Goal: Transaction & Acquisition: Subscribe to service/newsletter

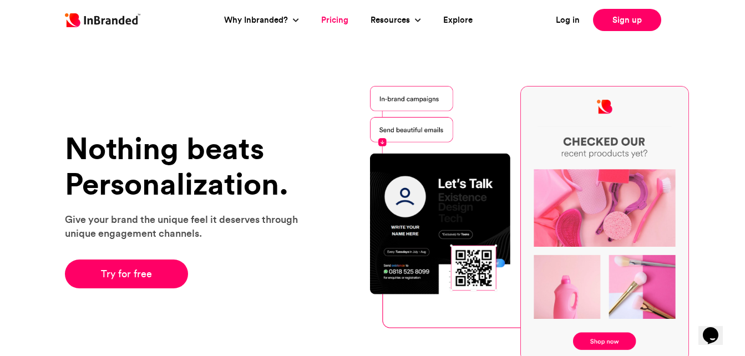
click at [341, 18] on link "Pricing" at bounding box center [334, 20] width 27 height 13
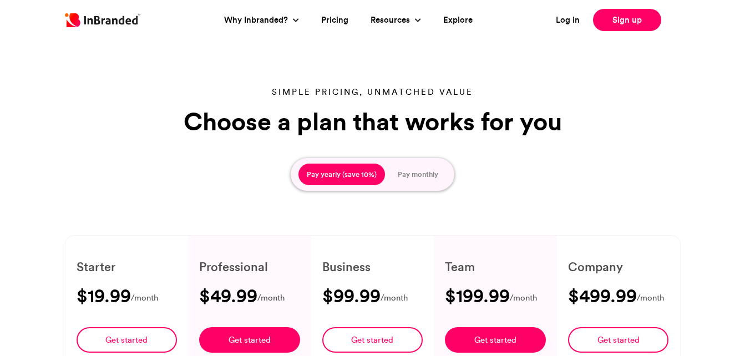
type input "****"
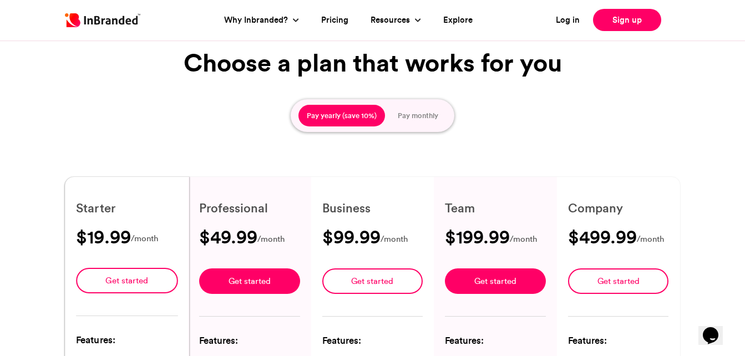
scroll to position [58, 0]
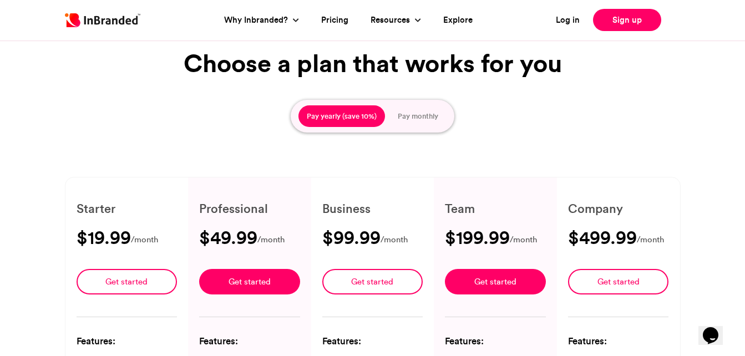
click at [429, 118] on button "Pay monthly" at bounding box center [417, 116] width 57 height 22
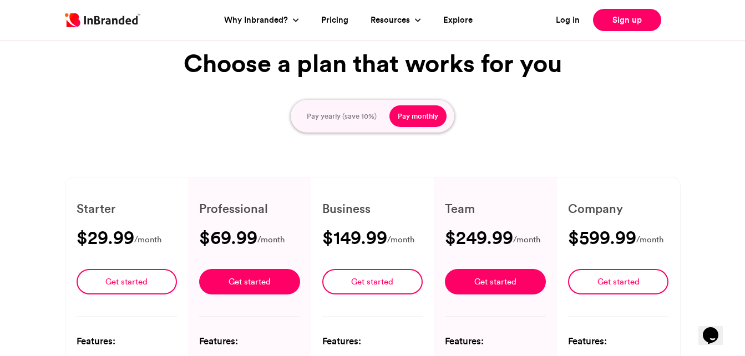
click at [349, 115] on button "Pay yearly (save 10%)" at bounding box center [341, 116] width 87 height 22
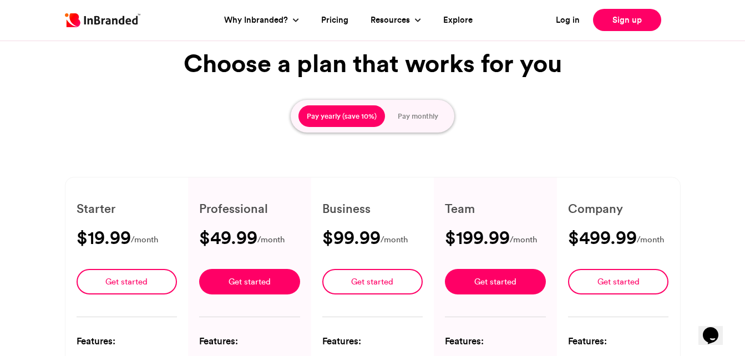
click at [411, 117] on button "Pay monthly" at bounding box center [417, 116] width 57 height 22
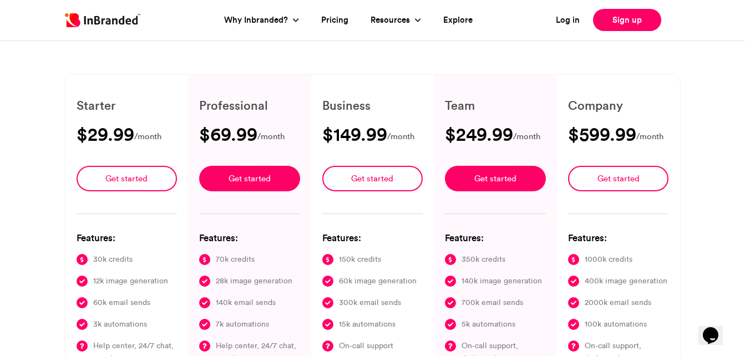
scroll to position [0, 0]
